Goal: Information Seeking & Learning: Learn about a topic

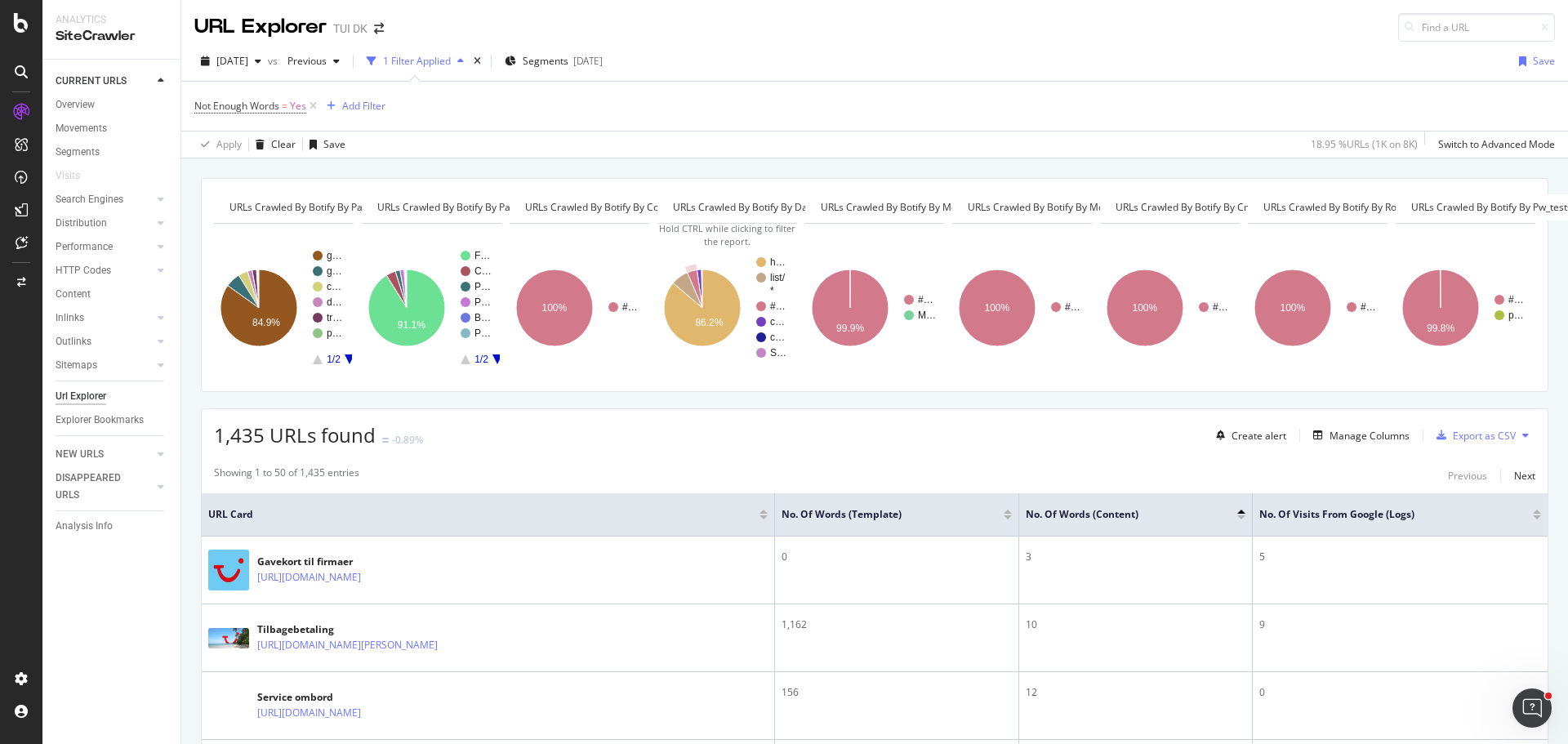
click at [782, 51] on div "2025 Aug. 25th vs Previous 1 Filter Applied Segments 2025-07-31 Save" at bounding box center [874, 65] width 1387 height 33
click at [375, 28] on icon "arrow-right-arrow-left" at bounding box center [378, 28] width 9 height 11
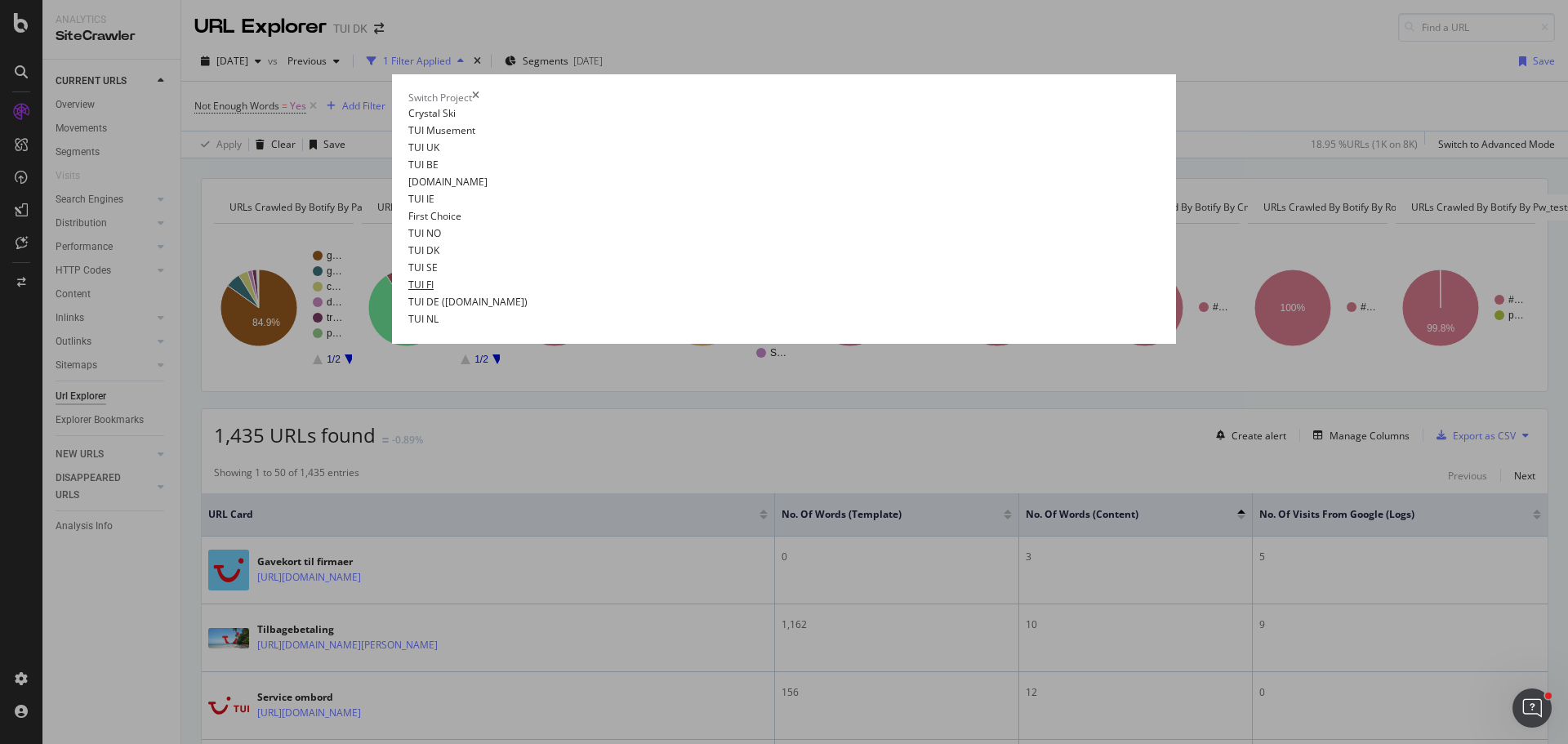
click at [409, 293] on link "TUI FI" at bounding box center [421, 284] width 25 height 17
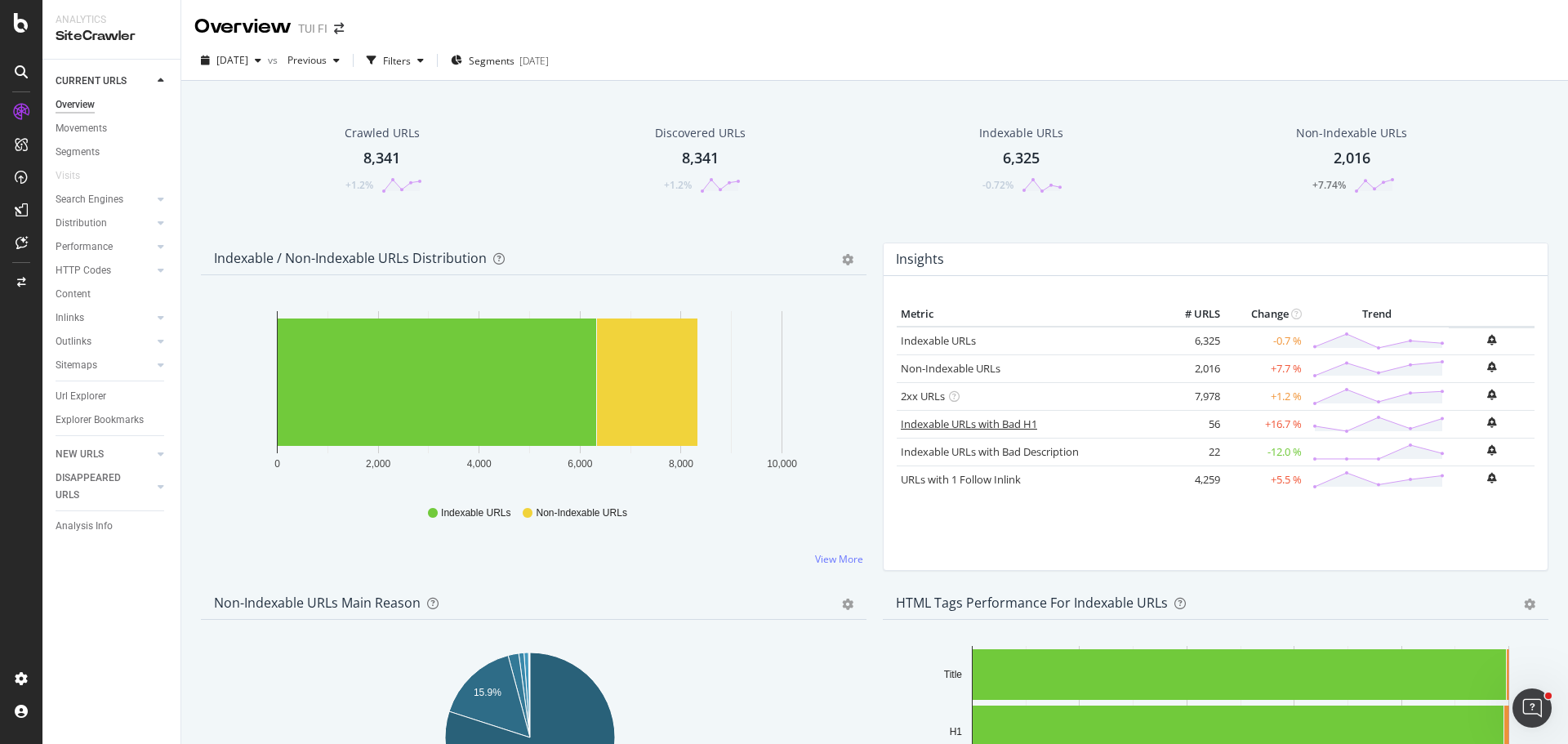
click at [782, 428] on link "Indexable URLs with Bad H1" at bounding box center [969, 423] width 136 height 15
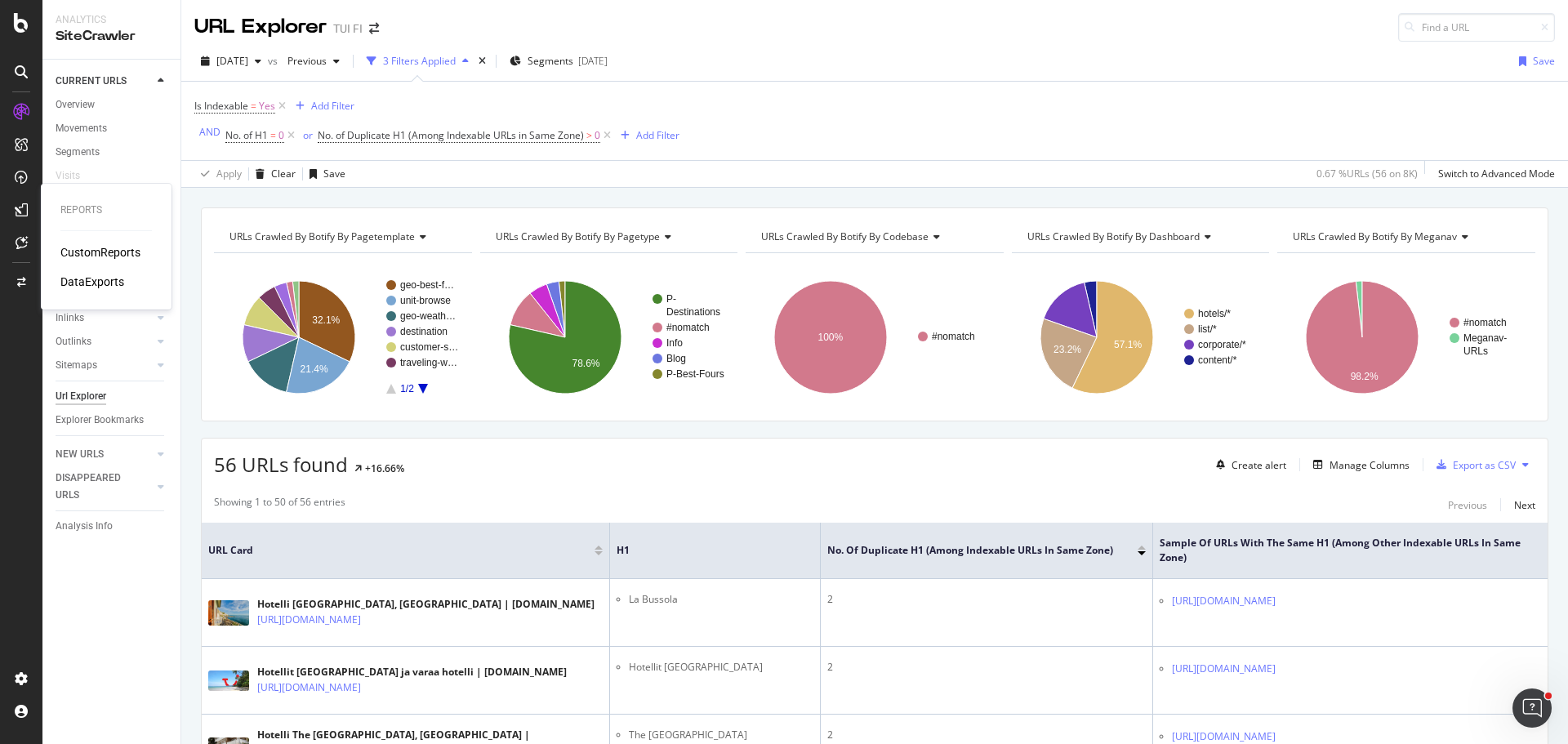
click at [97, 253] on div "CustomReports" at bounding box center [100, 252] width 80 height 16
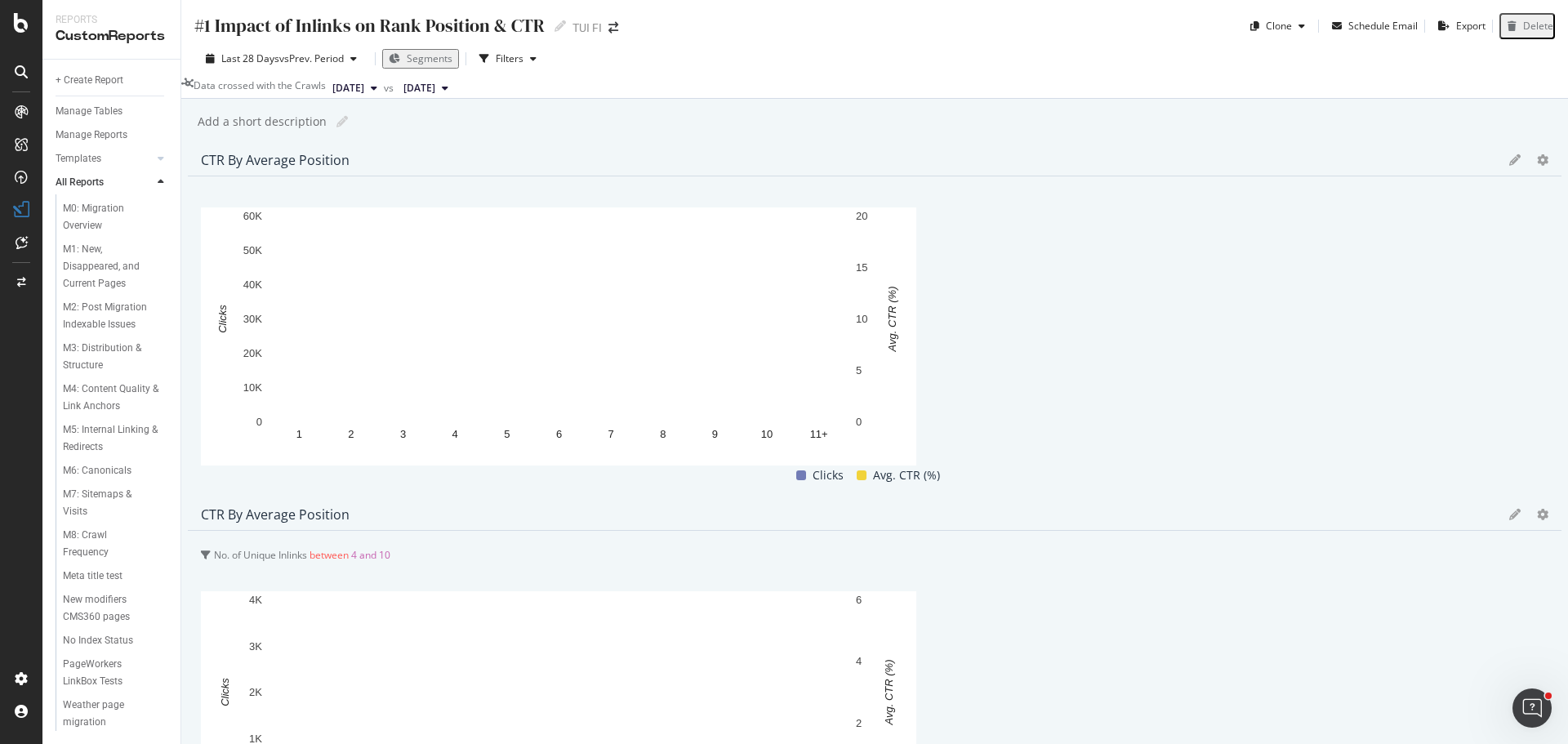
scroll to position [937, 0]
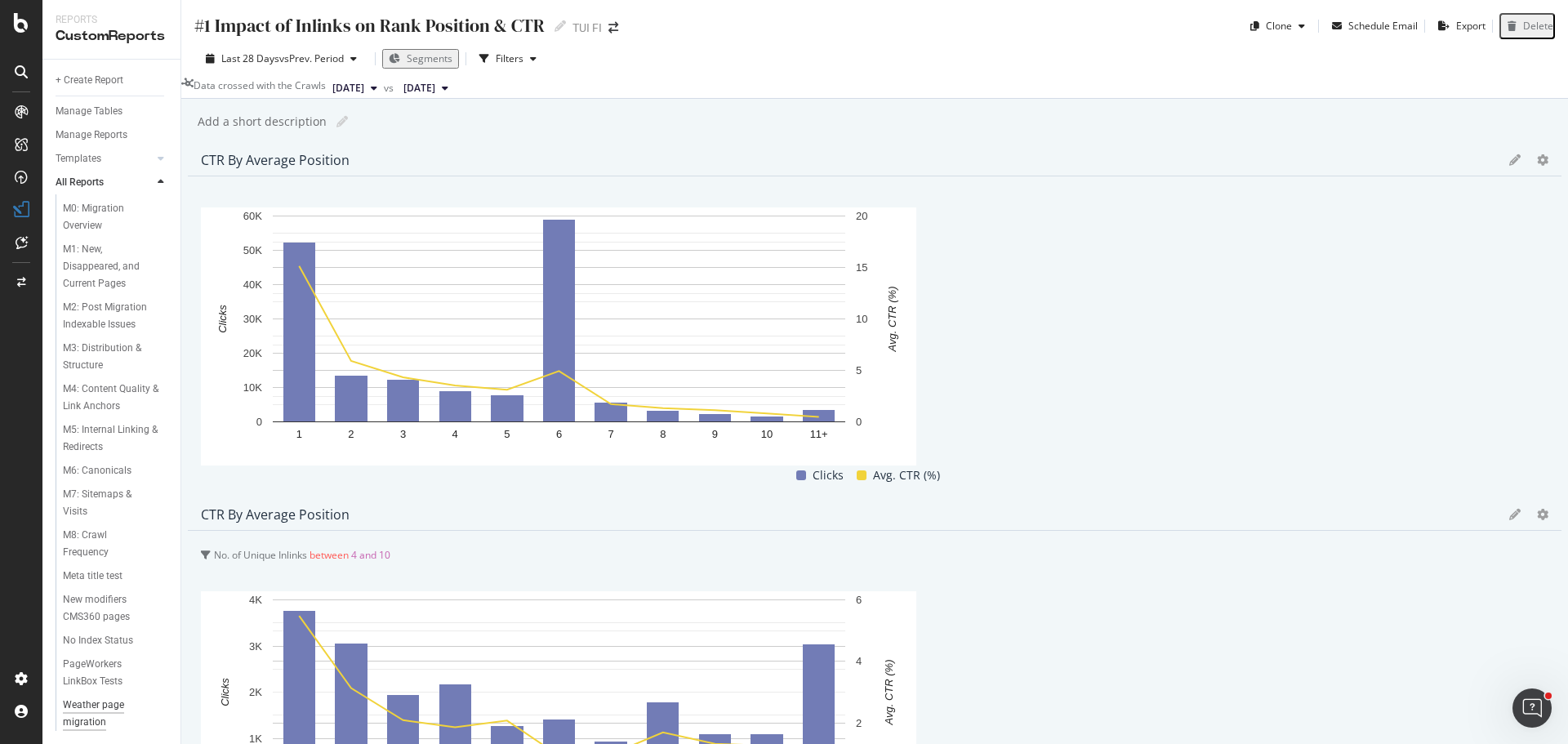
click at [104, 707] on div "Weather page migration" at bounding box center [109, 714] width 92 height 34
